Goal: Transaction & Acquisition: Purchase product/service

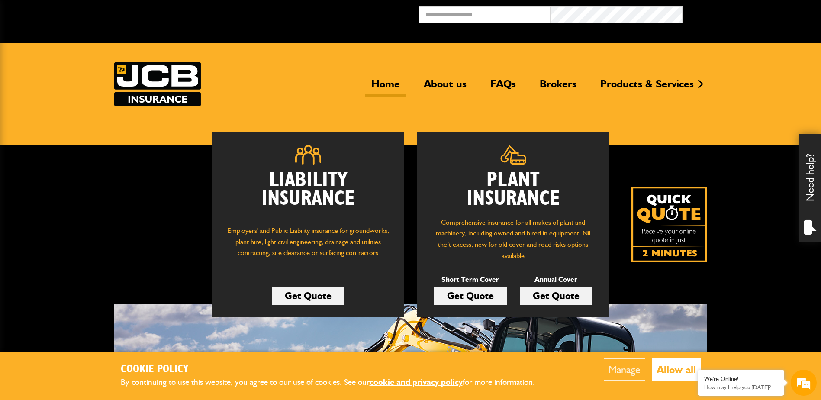
click at [470, 295] on link "Get Quote" at bounding box center [470, 296] width 73 height 18
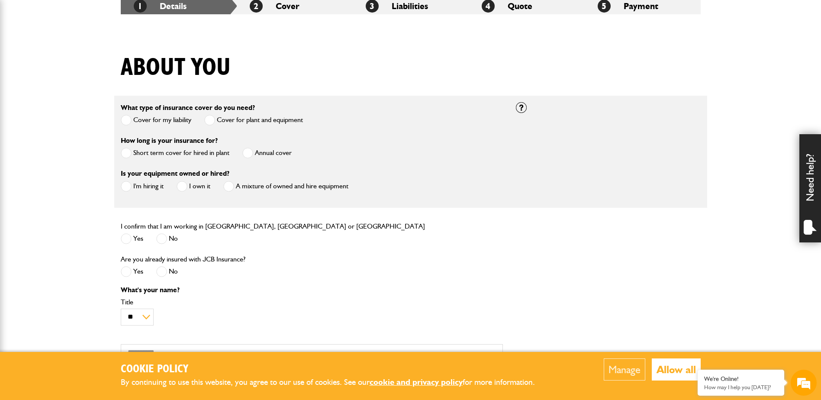
click at [131, 120] on span at bounding box center [126, 120] width 11 height 11
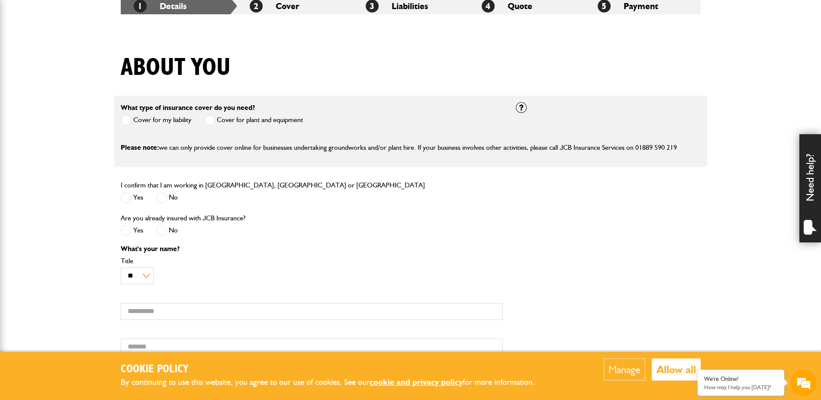
click at [214, 121] on span at bounding box center [209, 120] width 11 height 11
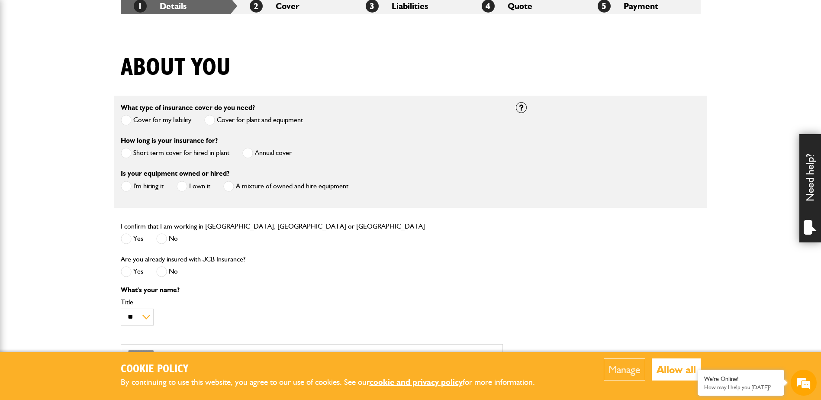
click at [125, 152] on span at bounding box center [126, 153] width 11 height 11
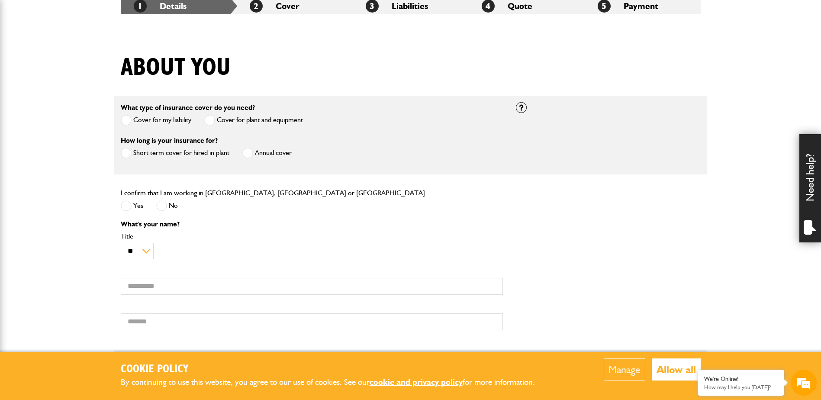
click at [124, 152] on span at bounding box center [126, 153] width 11 height 11
click at [248, 155] on span at bounding box center [247, 153] width 11 height 11
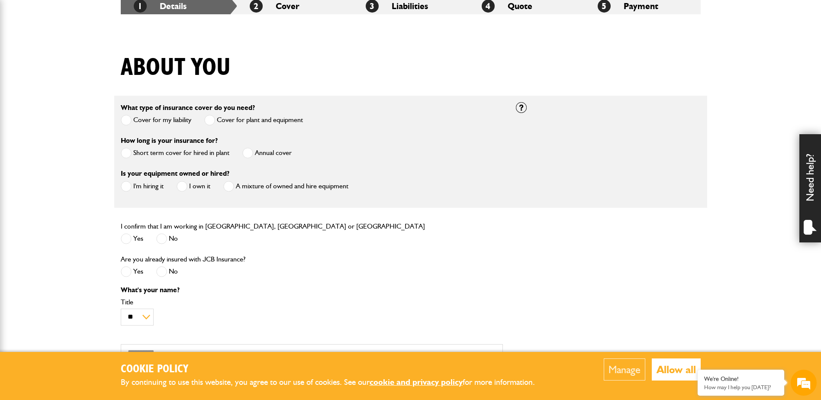
click at [131, 151] on span at bounding box center [126, 153] width 11 height 11
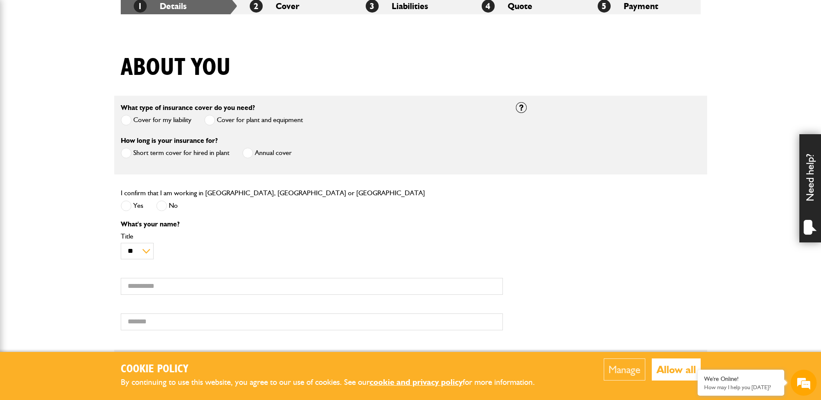
click at [130, 205] on span at bounding box center [126, 205] width 11 height 11
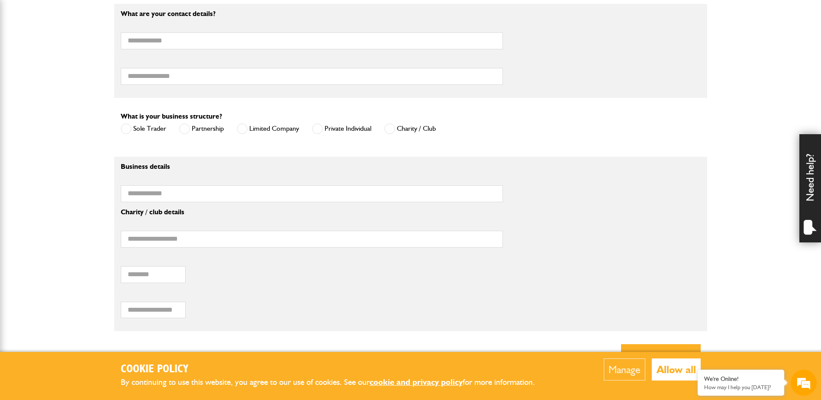
scroll to position [519, 0]
click at [245, 130] on span at bounding box center [242, 128] width 11 height 11
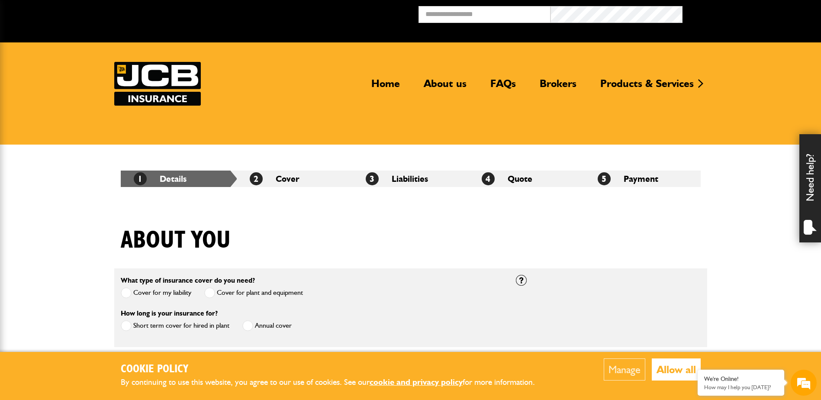
scroll to position [0, 0]
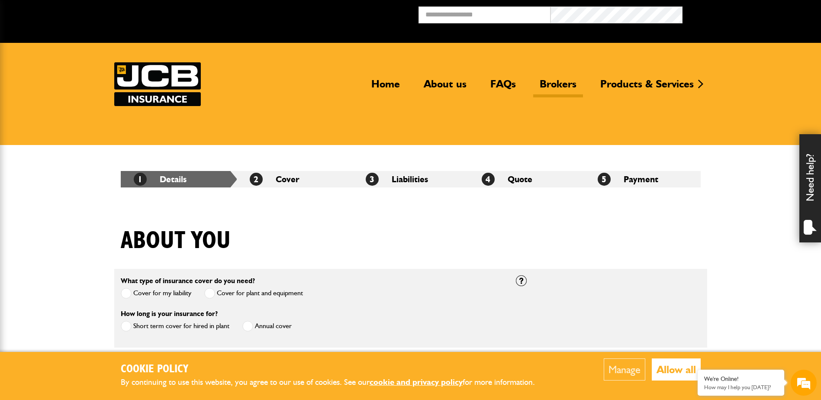
click at [559, 86] on link "Brokers" at bounding box center [558, 87] width 50 height 20
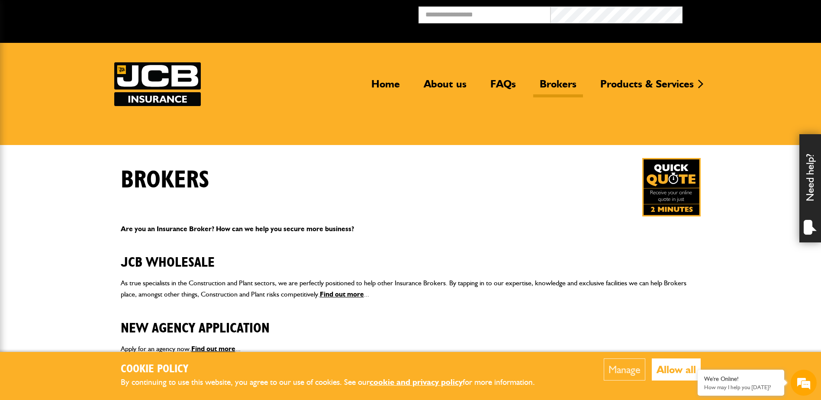
click at [668, 371] on button "Allow all" at bounding box center [676, 369] width 49 height 22
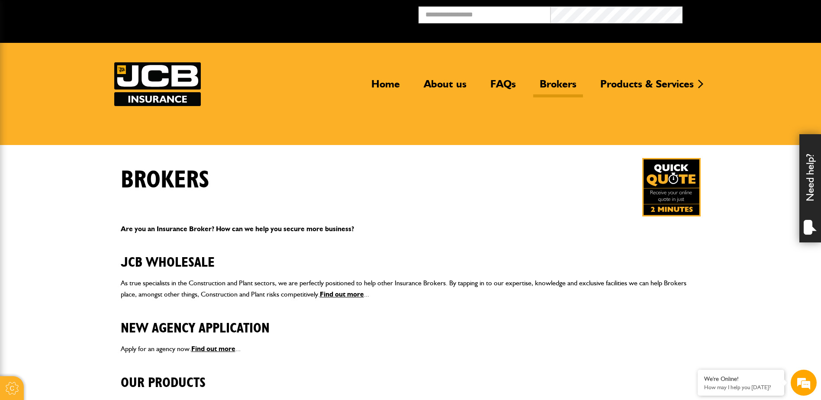
click at [554, 85] on link "Brokers" at bounding box center [558, 87] width 50 height 20
click at [470, 178] on div "Brokers" at bounding box center [410, 187] width 593 height 58
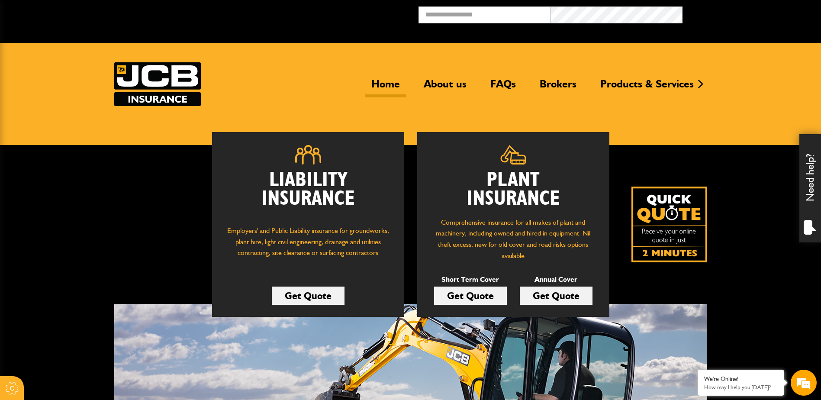
click at [477, 295] on link "Get Quote" at bounding box center [470, 296] width 73 height 18
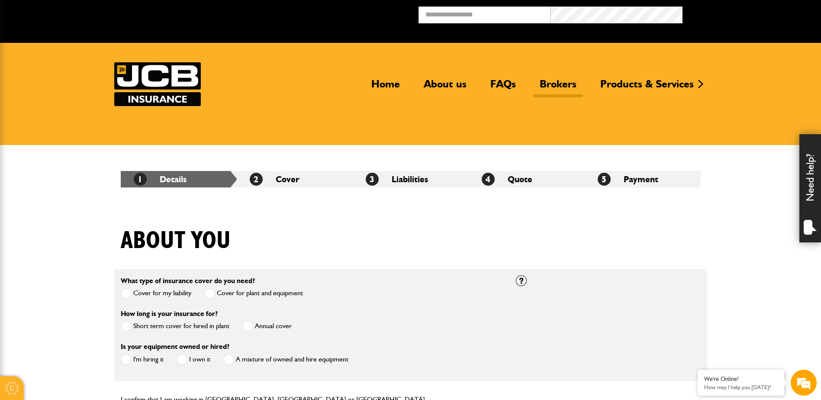
click at [555, 89] on link "Brokers" at bounding box center [558, 87] width 50 height 20
click at [560, 84] on link "Brokers" at bounding box center [558, 87] width 50 height 20
